Goal: Information Seeking & Learning: Check status

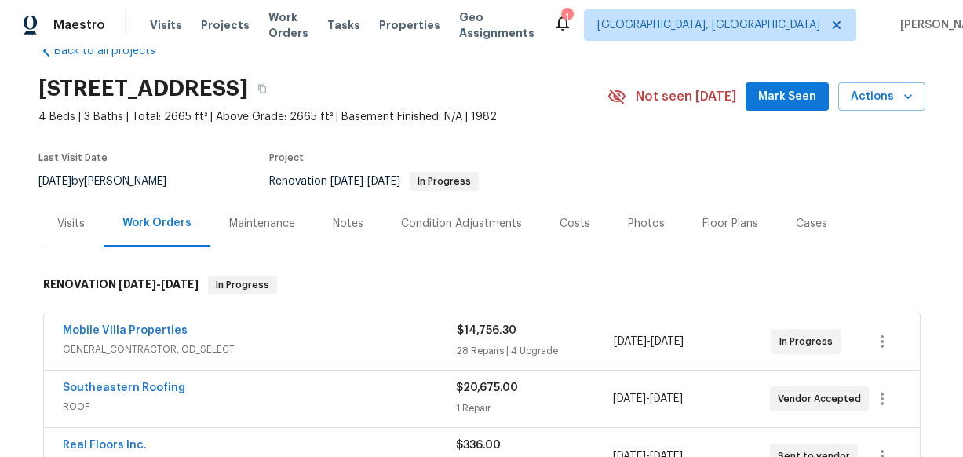
scroll to position [38, 0]
click at [54, 226] on div "Visits" at bounding box center [70, 222] width 65 height 46
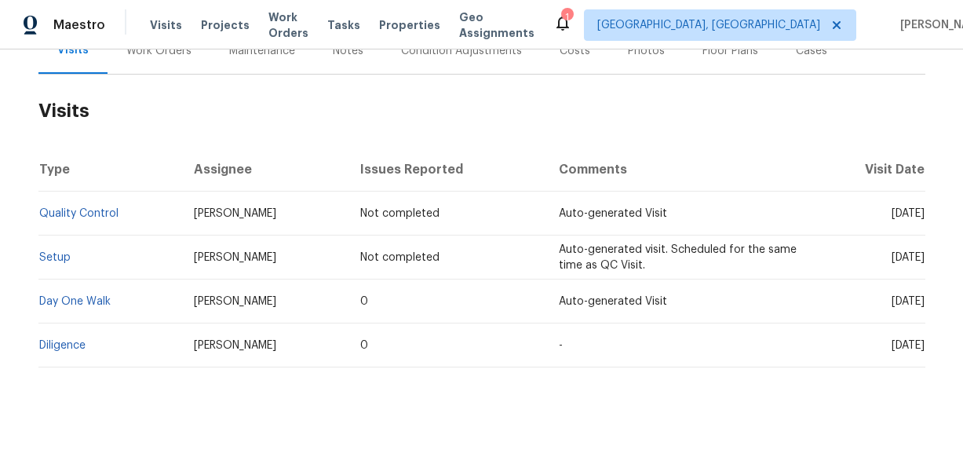
scroll to position [213, 0]
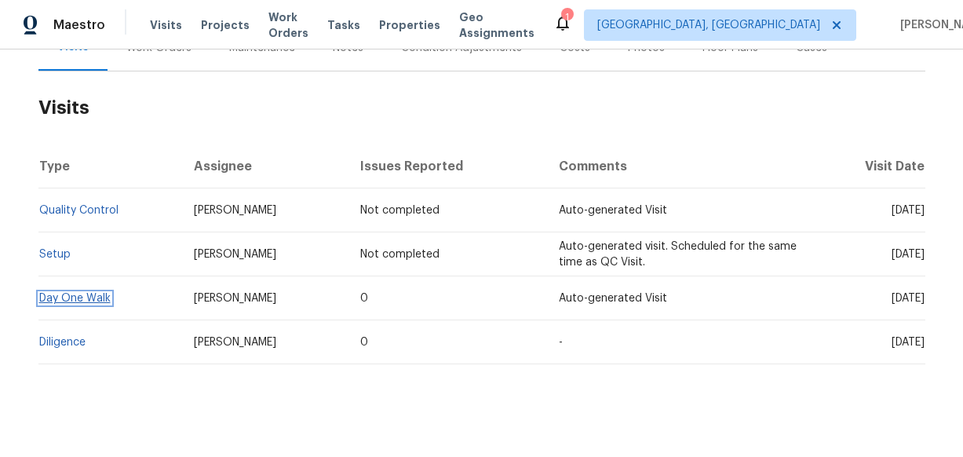
click at [83, 298] on link "Day One Walk" at bounding box center [74, 298] width 71 height 11
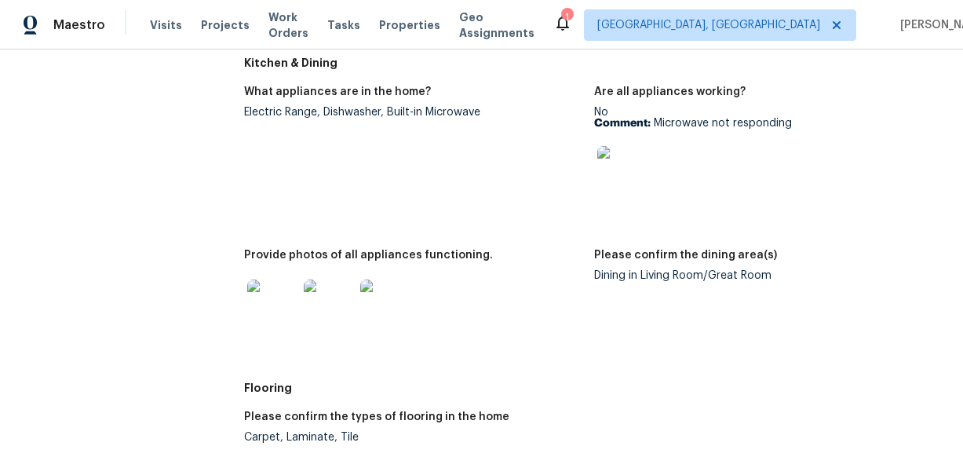
scroll to position [893, 0]
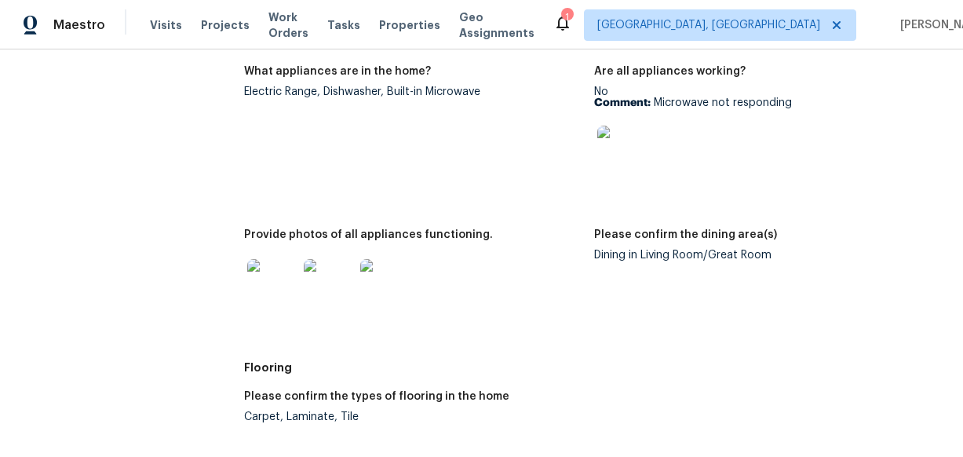
click at [282, 260] on img at bounding box center [272, 284] width 50 height 50
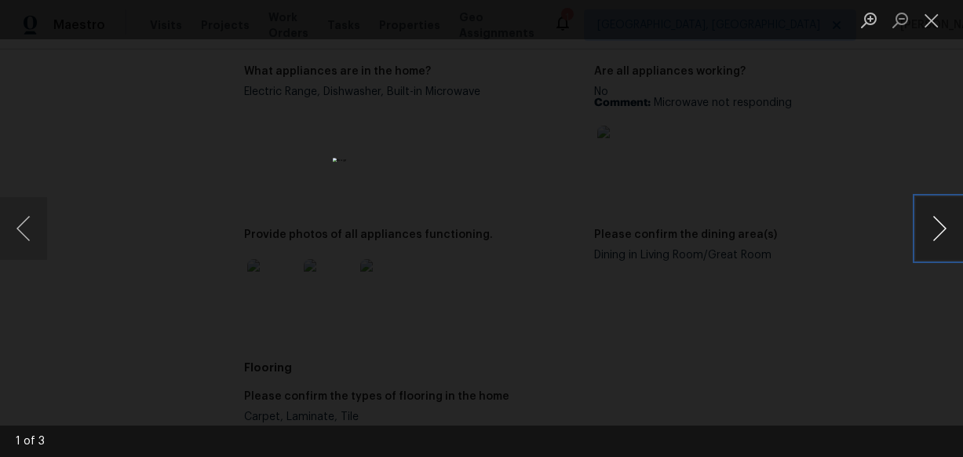
click at [935, 224] on button "Next image" at bounding box center [938, 228] width 47 height 63
click at [934, 224] on button "Next image" at bounding box center [938, 228] width 47 height 63
click at [933, 15] on button "Close lightbox" at bounding box center [930, 19] width 31 height 27
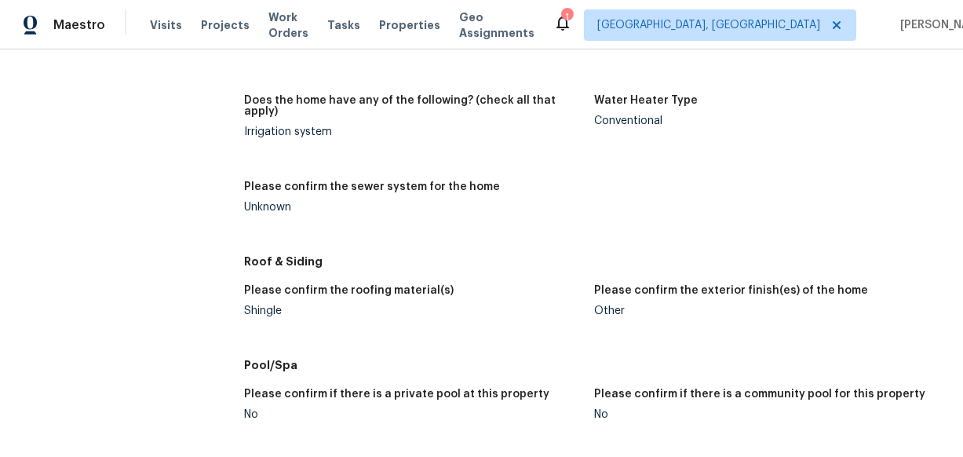
scroll to position [1809, 0]
